Goal: Task Accomplishment & Management: Use online tool/utility

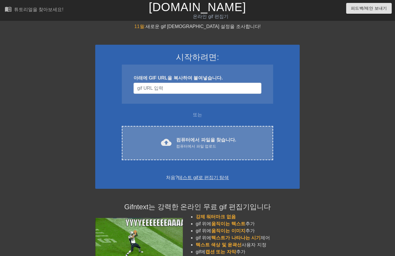
click at [180, 138] on font "컴퓨터에서 파일을 찾습니다." at bounding box center [206, 139] width 60 height 5
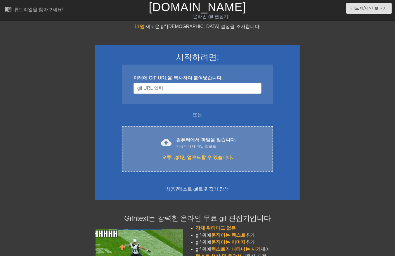
click at [188, 145] on div "컴퓨터에서 파일 업로드" at bounding box center [206, 146] width 60 height 6
click at [190, 151] on div "cloud_upload 컴퓨터에서 파일을 찾습니다. 컴퓨터에서 파일 업로드 오류: .gif만 업로드할 수 있습니다. Choose files" at bounding box center [197, 149] width 151 height 46
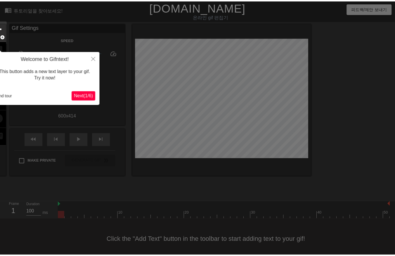
scroll to position [9, 0]
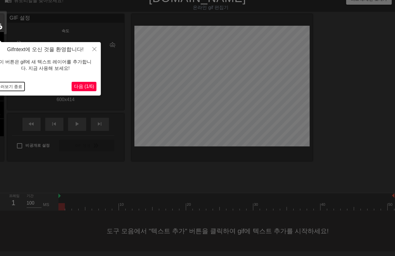
click at [13, 88] on button "둘러보기 종료" at bounding box center [9, 86] width 30 height 9
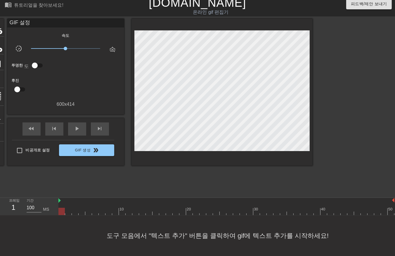
drag, startPoint x: 62, startPoint y: 207, endPoint x: -1, endPoint y: 222, distance: 65.0
click at [0, 222] on html "menu_book 튜토리얼을 찾아보세요! [DOMAIN_NAME] 온라인 gif 편집기 피드백/제안 보내기 타이틀 add_circle 이미지 …" at bounding box center [197, 126] width 395 height 260
click at [60, 208] on div at bounding box center [61, 211] width 6 height 7
click at [313, 85] on div "타이틀 add_circle 이미지 add_circle 멀떠구니 photo_size_select_large 도움말 키보드 GIF 설정 속도 sl…" at bounding box center [197, 106] width 395 height 175
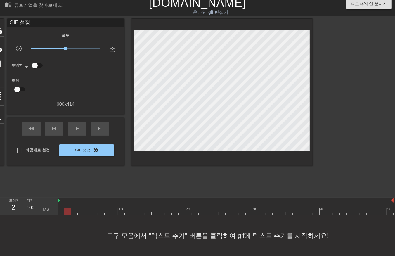
drag, startPoint x: 68, startPoint y: 205, endPoint x: 71, endPoint y: 208, distance: 4.8
click at [69, 208] on div at bounding box center [226, 211] width 336 height 7
click at [72, 208] on div at bounding box center [226, 211] width 336 height 7
drag, startPoint x: 80, startPoint y: 203, endPoint x: 85, endPoint y: 208, distance: 6.4
click at [81, 208] on div at bounding box center [226, 211] width 336 height 7
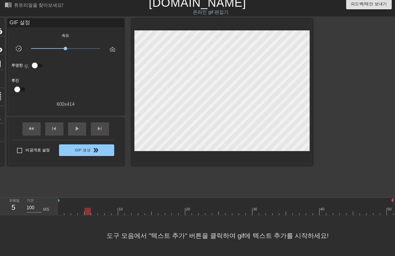
drag, startPoint x: 86, startPoint y: 207, endPoint x: 90, endPoint y: 208, distance: 3.3
click at [89, 208] on div at bounding box center [226, 211] width 336 height 7
click at [93, 208] on div at bounding box center [226, 211] width 336 height 7
click at [100, 208] on div at bounding box center [226, 211] width 336 height 7
click at [108, 208] on div at bounding box center [226, 211] width 336 height 7
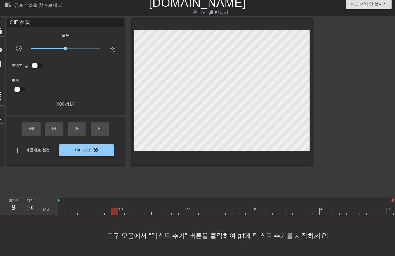
click at [113, 208] on div at bounding box center [226, 211] width 336 height 7
click at [120, 208] on div at bounding box center [226, 211] width 336 height 7
drag, startPoint x: 125, startPoint y: 206, endPoint x: 124, endPoint y: 203, distance: 3.4
click at [127, 208] on div at bounding box center [226, 211] width 336 height 7
click at [135, 208] on div at bounding box center [226, 211] width 336 height 7
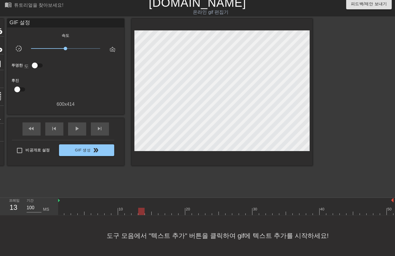
click at [141, 208] on div at bounding box center [226, 211] width 336 height 7
click at [147, 208] on div at bounding box center [226, 211] width 336 height 7
click at [153, 208] on div at bounding box center [226, 211] width 336 height 7
drag, startPoint x: 160, startPoint y: 206, endPoint x: 164, endPoint y: 208, distance: 4.4
click at [160, 208] on div at bounding box center [226, 211] width 336 height 7
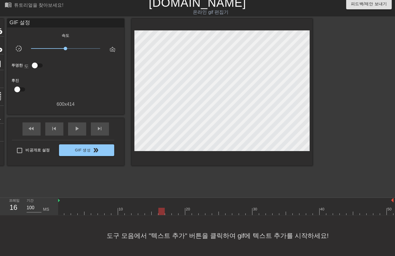
click at [168, 208] on div at bounding box center [226, 211] width 336 height 7
drag, startPoint x: 173, startPoint y: 207, endPoint x: 177, endPoint y: 206, distance: 4.8
click at [173, 208] on div at bounding box center [226, 211] width 336 height 7
click at [180, 208] on div at bounding box center [226, 211] width 336 height 7
click at [188, 208] on div at bounding box center [226, 211] width 336 height 7
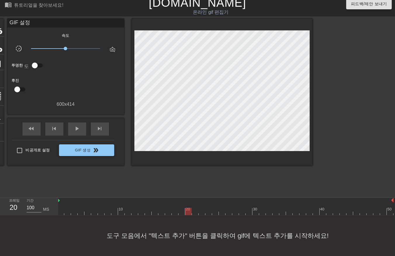
click at [194, 208] on div at bounding box center [226, 211] width 336 height 7
drag, startPoint x: 200, startPoint y: 208, endPoint x: 206, endPoint y: 208, distance: 5.5
click at [201, 208] on div at bounding box center [226, 211] width 336 height 7
click at [207, 208] on div at bounding box center [226, 211] width 336 height 7
drag, startPoint x: 213, startPoint y: 205, endPoint x: 215, endPoint y: 208, distance: 3.5
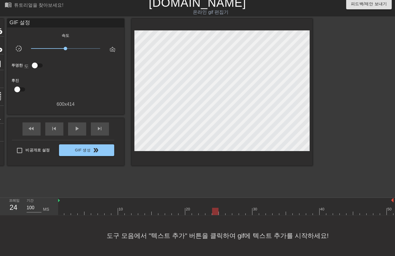
click at [212, 208] on div at bounding box center [226, 211] width 336 height 7
drag, startPoint x: 220, startPoint y: 207, endPoint x: 226, endPoint y: 207, distance: 5.8
click at [221, 208] on div at bounding box center [226, 211] width 336 height 7
click at [229, 208] on div at bounding box center [226, 211] width 336 height 7
drag, startPoint x: 235, startPoint y: 207, endPoint x: 238, endPoint y: 207, distance: 3.8
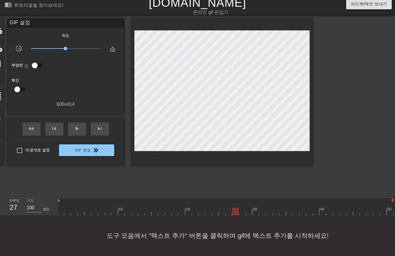
click at [236, 209] on div at bounding box center [226, 211] width 336 height 7
drag, startPoint x: 240, startPoint y: 206, endPoint x: 244, endPoint y: 208, distance: 5.0
click at [240, 208] on div at bounding box center [226, 211] width 336 height 7
drag, startPoint x: 247, startPoint y: 206, endPoint x: 253, endPoint y: 207, distance: 6.5
click at [248, 208] on div at bounding box center [226, 211] width 336 height 7
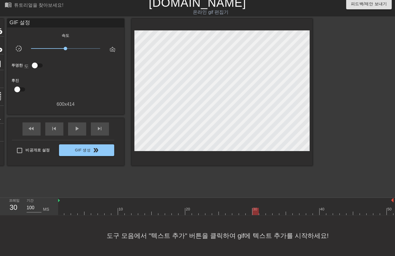
click at [255, 208] on div at bounding box center [226, 211] width 336 height 7
drag, startPoint x: 262, startPoint y: 205, endPoint x: 269, endPoint y: 209, distance: 8.0
click at [262, 208] on div at bounding box center [226, 211] width 336 height 7
drag, startPoint x: 269, startPoint y: 206, endPoint x: 274, endPoint y: 208, distance: 4.7
click at [270, 208] on div at bounding box center [226, 211] width 336 height 7
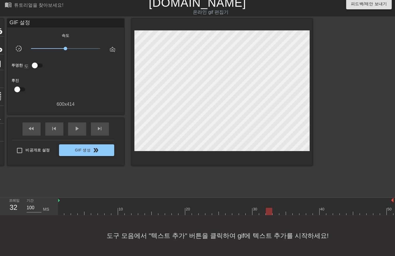
click at [274, 208] on div at bounding box center [226, 211] width 336 height 7
click at [281, 208] on div at bounding box center [226, 211] width 336 height 7
click at [287, 208] on div at bounding box center [226, 211] width 336 height 7
click at [294, 208] on div at bounding box center [226, 211] width 336 height 7
click at [299, 208] on div at bounding box center [226, 211] width 336 height 7
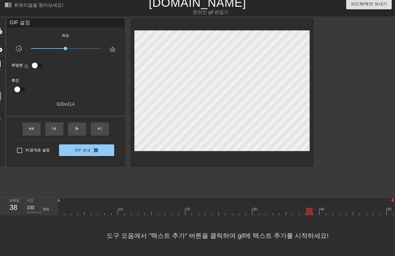
drag, startPoint x: 306, startPoint y: 206, endPoint x: 312, endPoint y: 207, distance: 6.7
click at [309, 208] on div at bounding box center [226, 211] width 336 height 7
click at [316, 208] on div at bounding box center [226, 211] width 336 height 7
drag, startPoint x: 321, startPoint y: 205, endPoint x: 329, endPoint y: 208, distance: 9.2
click at [325, 208] on div at bounding box center [226, 211] width 336 height 7
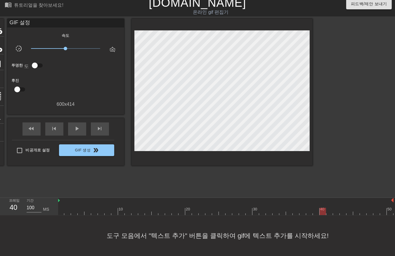
drag, startPoint x: 328, startPoint y: 206, endPoint x: 331, endPoint y: 208, distance: 3.7
click at [330, 208] on div at bounding box center [226, 211] width 336 height 7
drag, startPoint x: 335, startPoint y: 205, endPoint x: 341, endPoint y: 206, distance: 5.7
click at [338, 208] on div at bounding box center [226, 211] width 336 height 7
drag, startPoint x: 340, startPoint y: 205, endPoint x: 345, endPoint y: 206, distance: 4.7
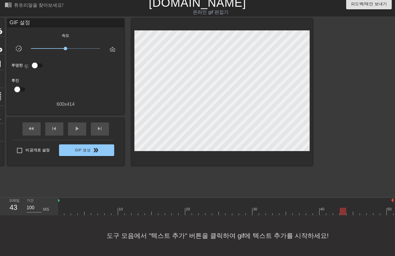
click at [343, 208] on div at bounding box center [226, 211] width 336 height 7
drag, startPoint x: 347, startPoint y: 205, endPoint x: 349, endPoint y: 208, distance: 4.1
click at [348, 208] on div at bounding box center [226, 211] width 336 height 7
drag, startPoint x: 356, startPoint y: 206, endPoint x: 360, endPoint y: 208, distance: 4.2
click at [358, 208] on div at bounding box center [226, 211] width 336 height 7
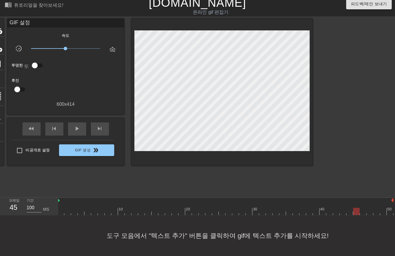
click at [363, 208] on div at bounding box center [226, 211] width 336 height 7
drag, startPoint x: 368, startPoint y: 206, endPoint x: 372, endPoint y: 208, distance: 4.3
click at [370, 208] on div at bounding box center [226, 211] width 336 height 7
click at [375, 208] on div at bounding box center [226, 211] width 336 height 7
click at [381, 208] on div at bounding box center [226, 211] width 336 height 7
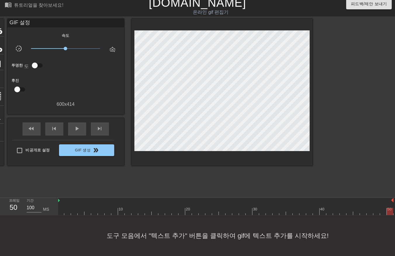
click at [387, 208] on div at bounding box center [226, 211] width 336 height 7
